Goal: Information Seeking & Learning: Learn about a topic

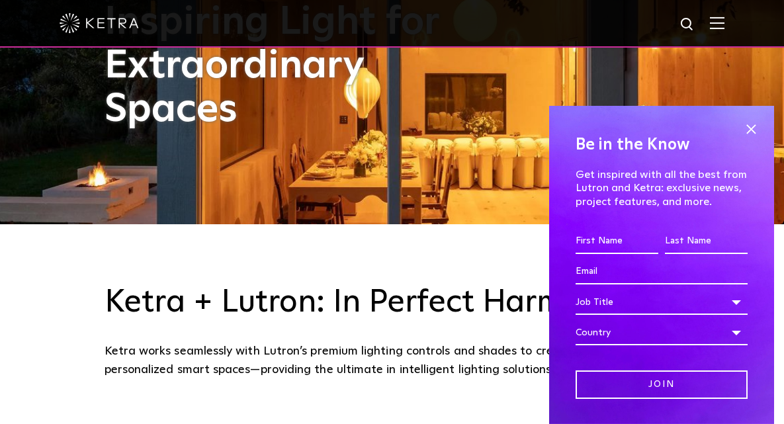
scroll to position [264, 0]
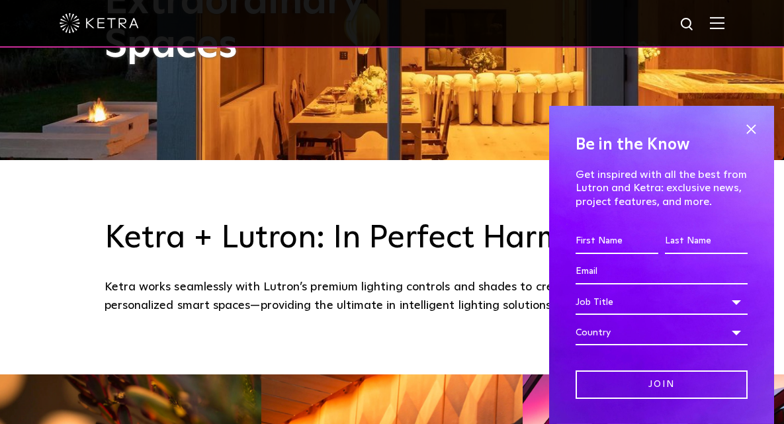
click at [743, 129] on span at bounding box center [751, 129] width 20 height 20
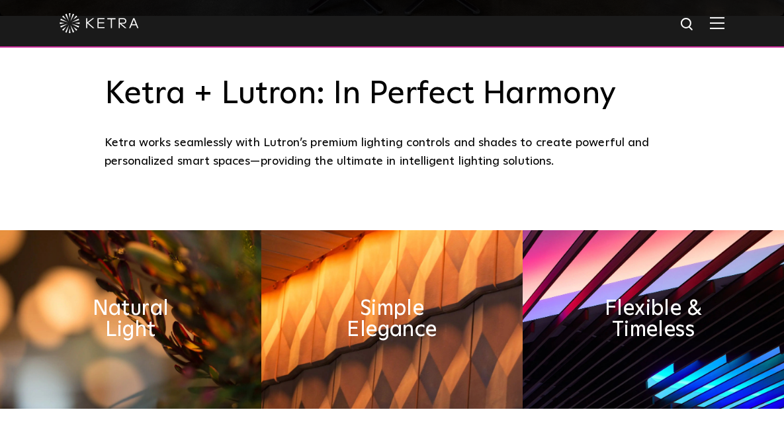
scroll to position [397, 0]
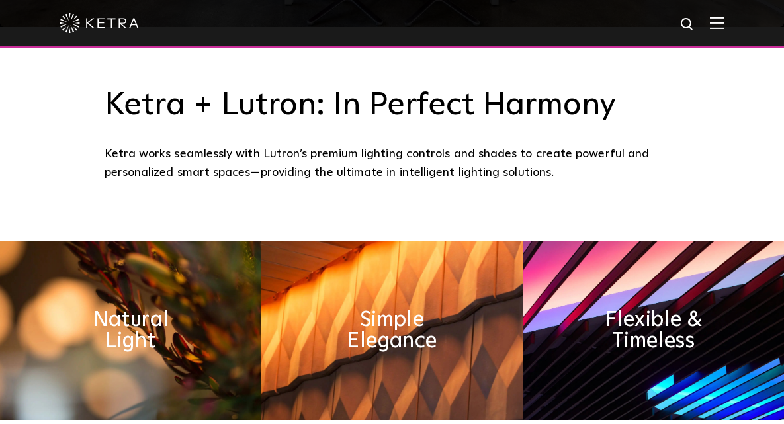
click at [725, 17] on div at bounding box center [392, 23] width 665 height 46
click at [723, 19] on img at bounding box center [717, 23] width 15 height 13
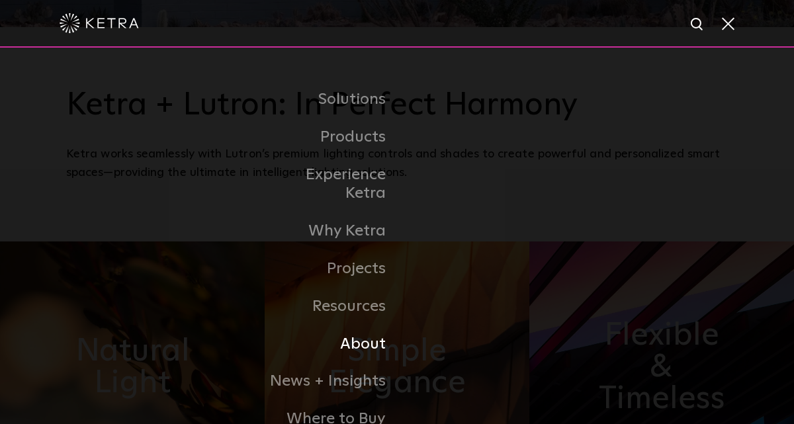
click at [356, 333] on link "About" at bounding box center [329, 345] width 136 height 38
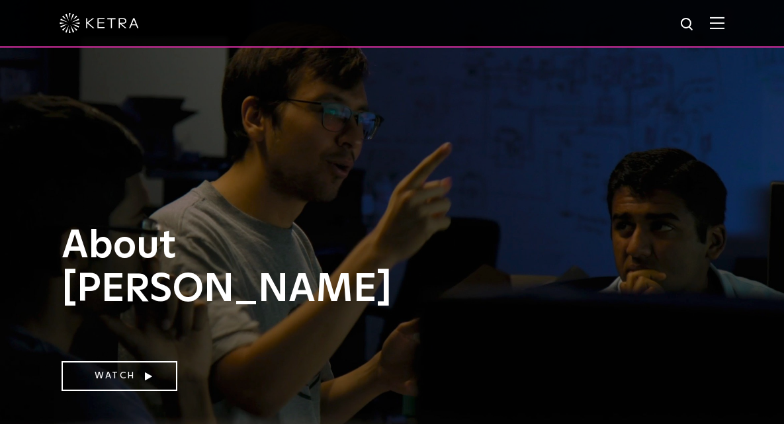
scroll to position [66, 0]
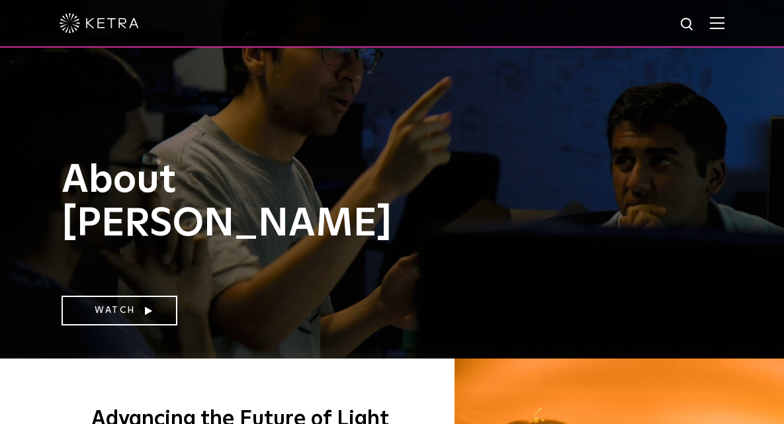
click at [127, 310] on link "Watch" at bounding box center [120, 311] width 116 height 30
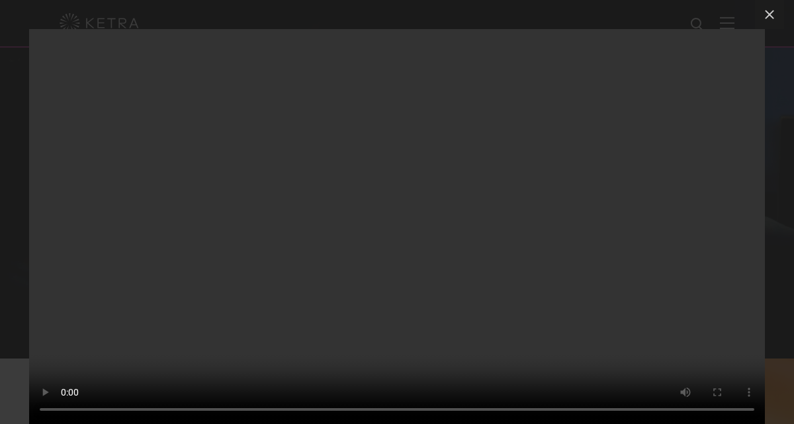
click at [772, 15] on icon at bounding box center [770, 15] width 16 height 16
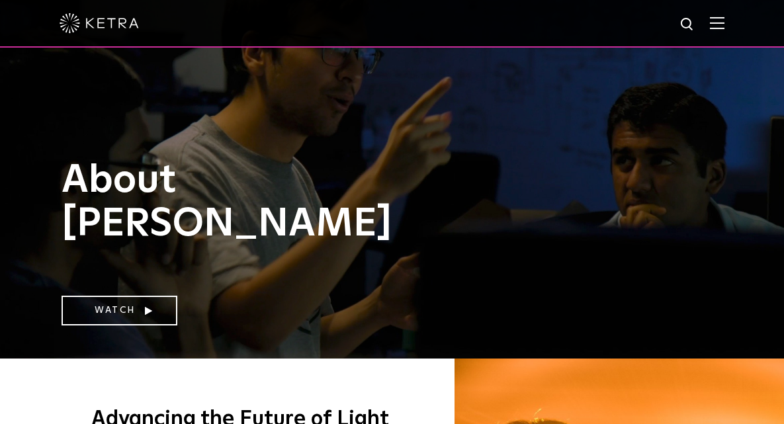
click at [118, 24] on img at bounding box center [99, 23] width 79 height 20
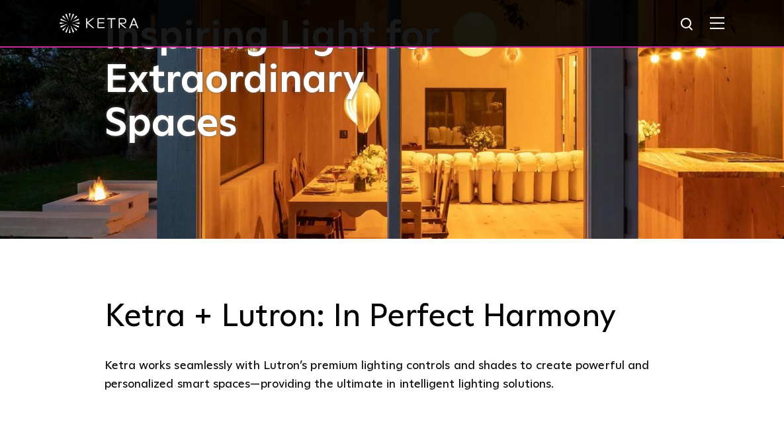
scroll to position [330, 0]
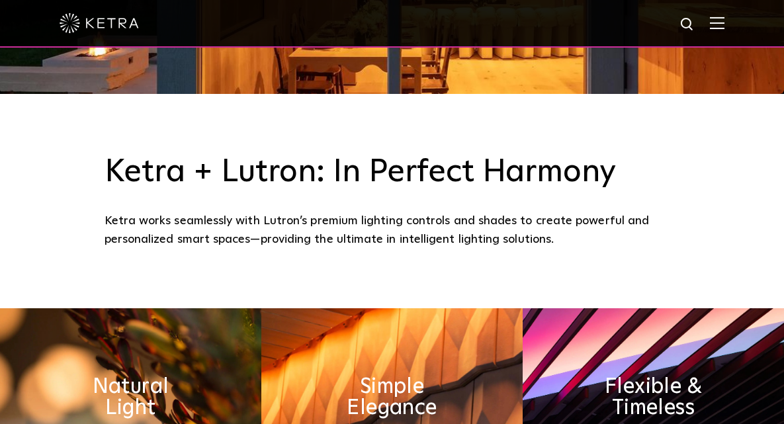
click at [725, 25] on img at bounding box center [717, 23] width 15 height 13
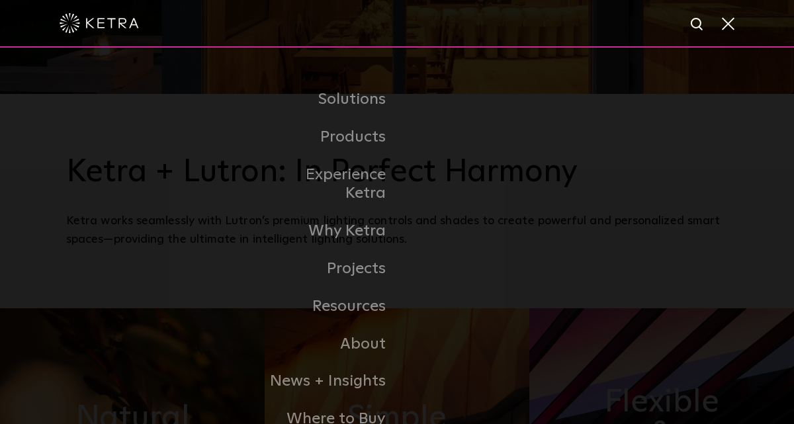
click at [0, 0] on link "Commercial Products" at bounding box center [0, 0] width 0 height 0
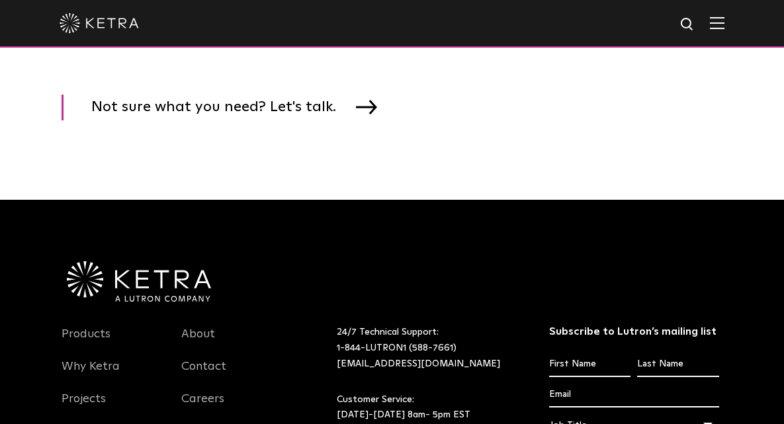
scroll to position [1985, 0]
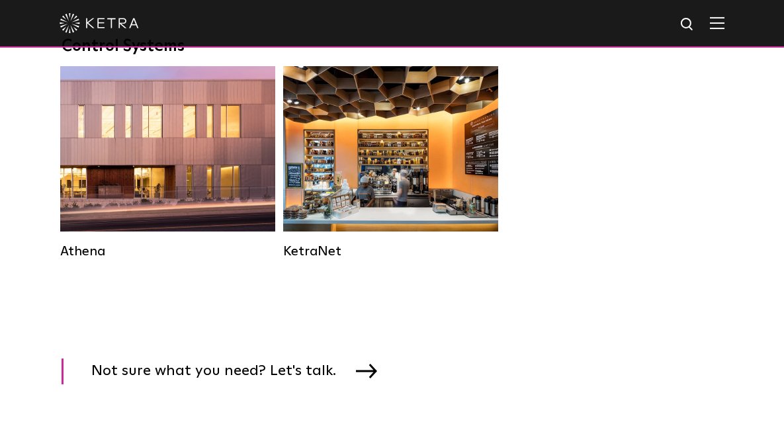
click at [121, 223] on div "Commercial Solution" at bounding box center [167, 148] width 215 height 165
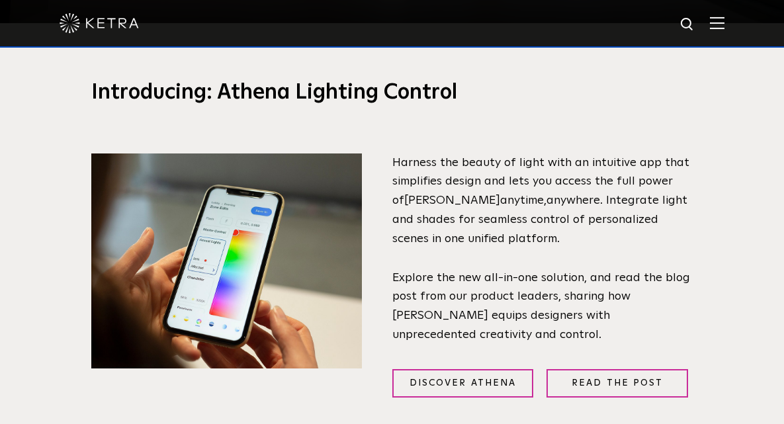
scroll to position [330, 0]
